Goal: Information Seeking & Learning: Learn about a topic

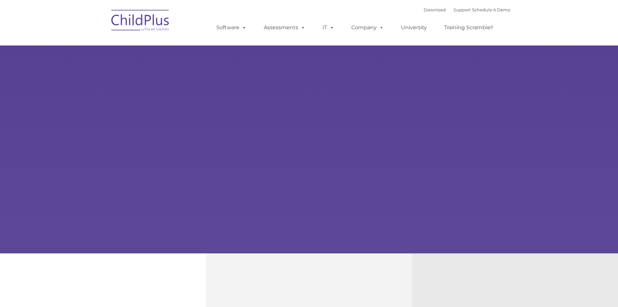
select select "MEDIUM"
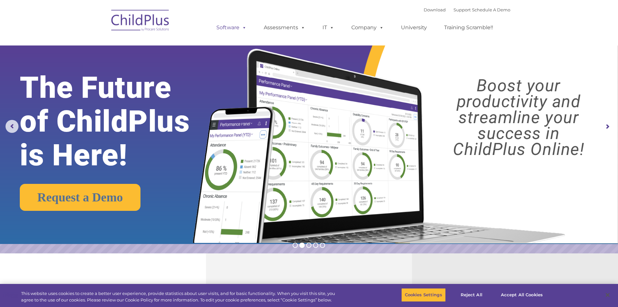
click at [244, 30] on span at bounding box center [242, 27] width 7 height 6
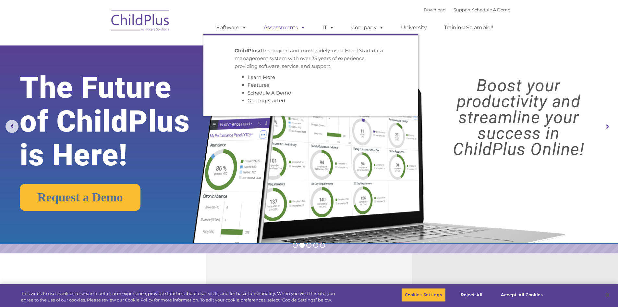
click at [299, 27] on span at bounding box center [301, 27] width 7 height 6
click at [333, 24] on span at bounding box center [330, 27] width 7 height 6
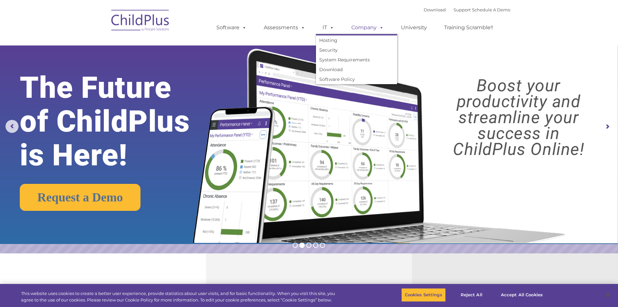
click at [378, 27] on span at bounding box center [380, 27] width 7 height 6
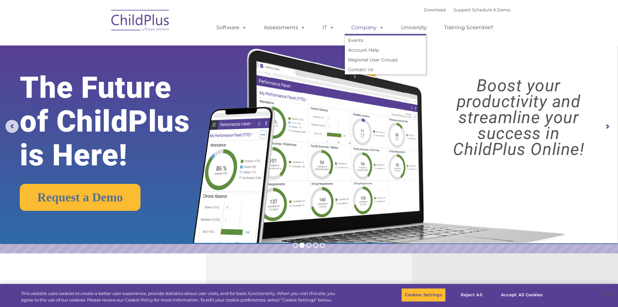
click at [423, 26] on link "University" at bounding box center [414, 27] width 39 height 13
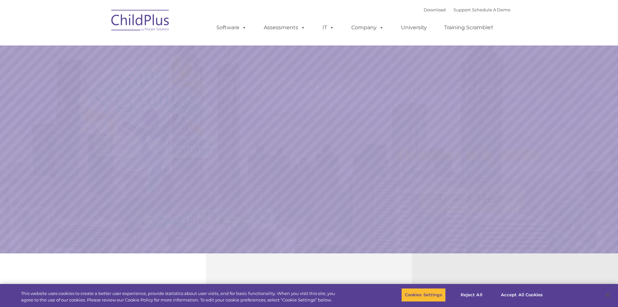
select select "MEDIUM"
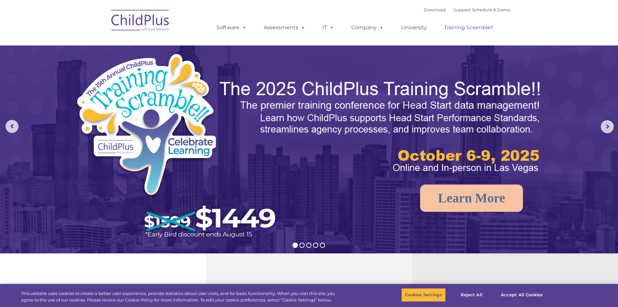
click at [457, 29] on link "Training Scramble!!" at bounding box center [469, 27] width 62 height 13
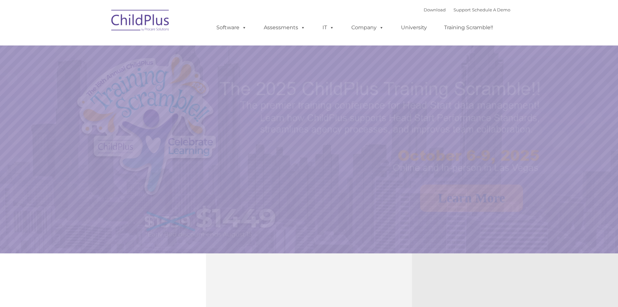
select select "MEDIUM"
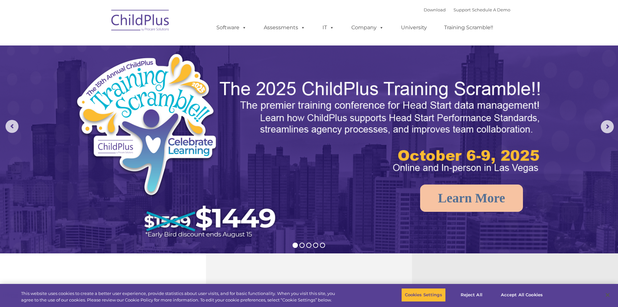
click at [127, 25] on img at bounding box center [140, 21] width 65 height 32
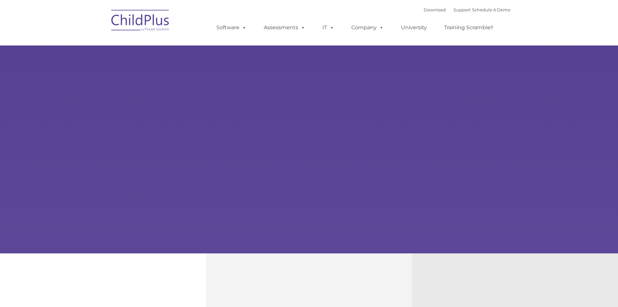
type input ""
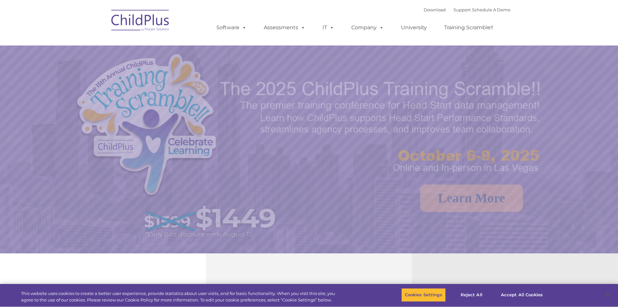
select select "MEDIUM"
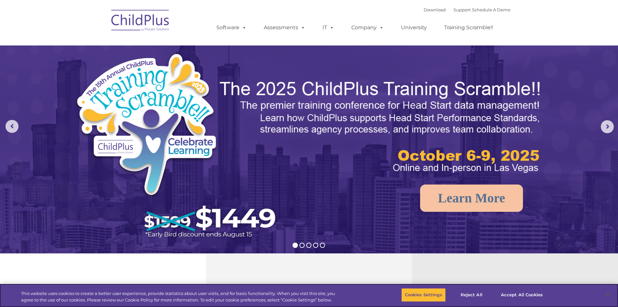
click at [610, 120] on rs-arrow at bounding box center [607, 126] width 13 height 13
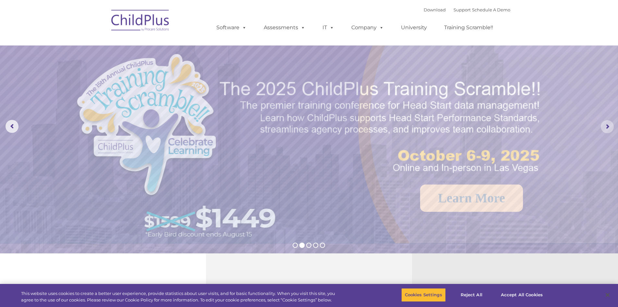
click at [608, 132] on rs-arrow at bounding box center [607, 126] width 13 height 13
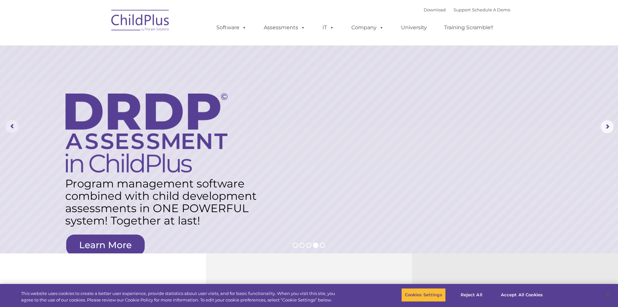
click at [13, 126] on rs-arrow at bounding box center [12, 126] width 13 height 13
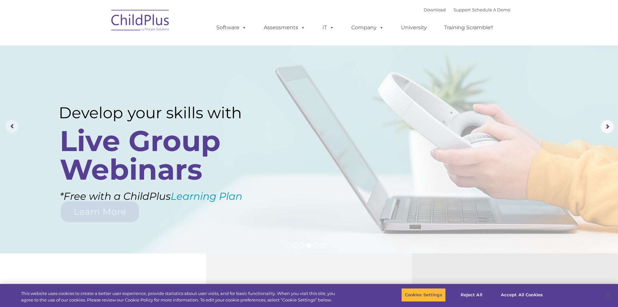
click at [13, 126] on rs-arrow at bounding box center [12, 126] width 13 height 13
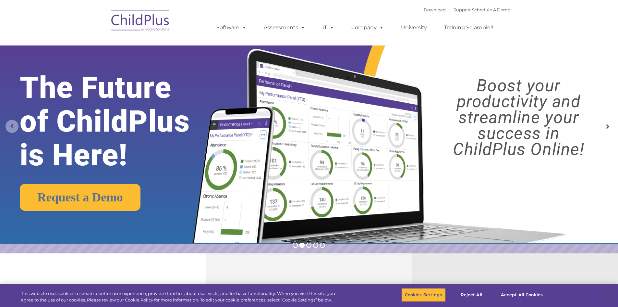
click at [13, 126] on rs-arrow at bounding box center [12, 126] width 13 height 13
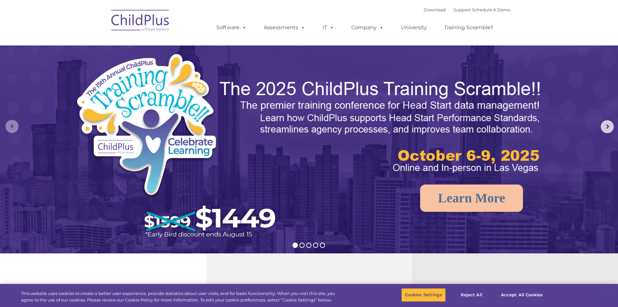
click at [511, 299] on button "Accept All Cookies" at bounding box center [521, 295] width 49 height 14
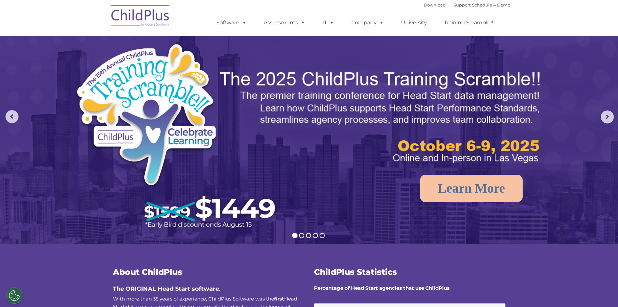
click at [241, 22] on span at bounding box center [242, 22] width 7 height 6
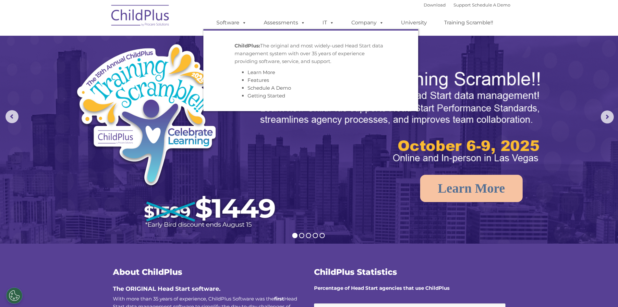
click at [205, 84] on ul "ChildPlus: The original and most widely-used Head Start data management system …" at bounding box center [310, 70] width 215 height 82
click at [231, 22] on link "Software" at bounding box center [231, 22] width 43 height 13
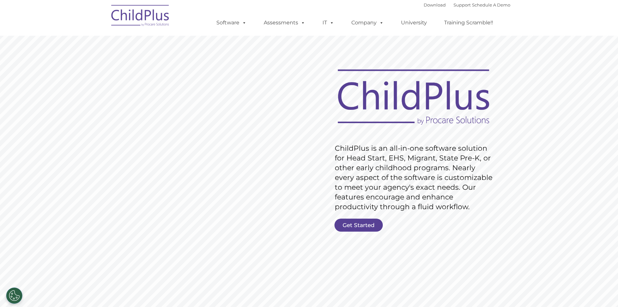
click at [354, 221] on link "Get Started" at bounding box center [359, 224] width 48 height 13
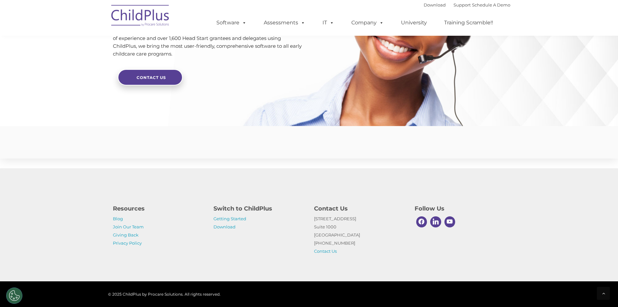
scroll to position [1528, 0]
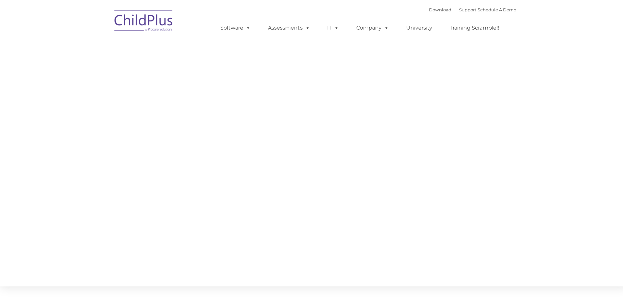
type input ""
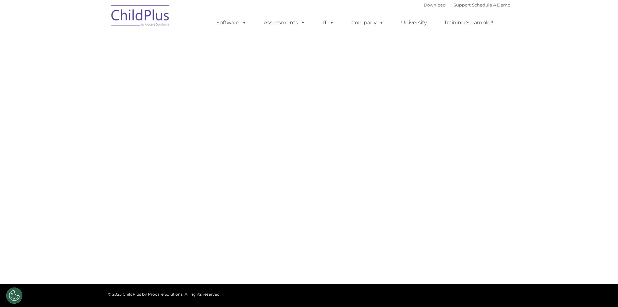
select select "MEDIUM"
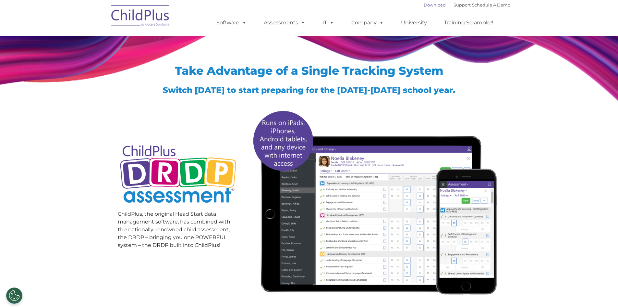
click at [424, 5] on link "Download" at bounding box center [435, 4] width 22 height 5
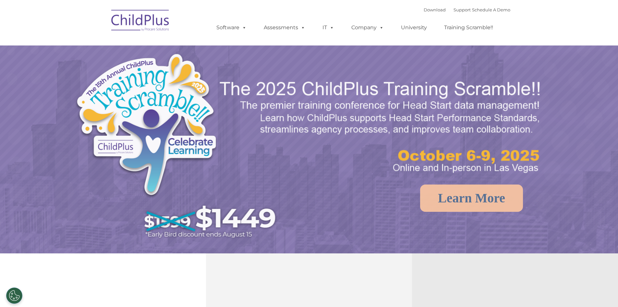
select select "MEDIUM"
